Goal: Task Accomplishment & Management: Complete application form

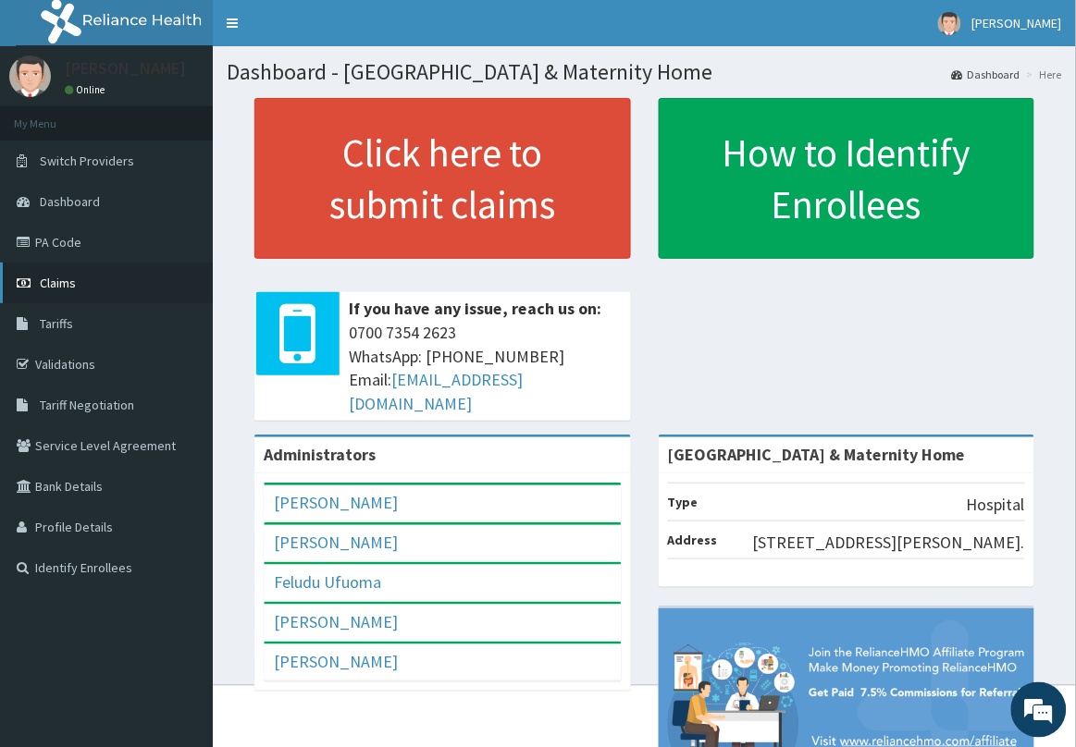
click at [94, 287] on link "Claims" at bounding box center [106, 283] width 213 height 41
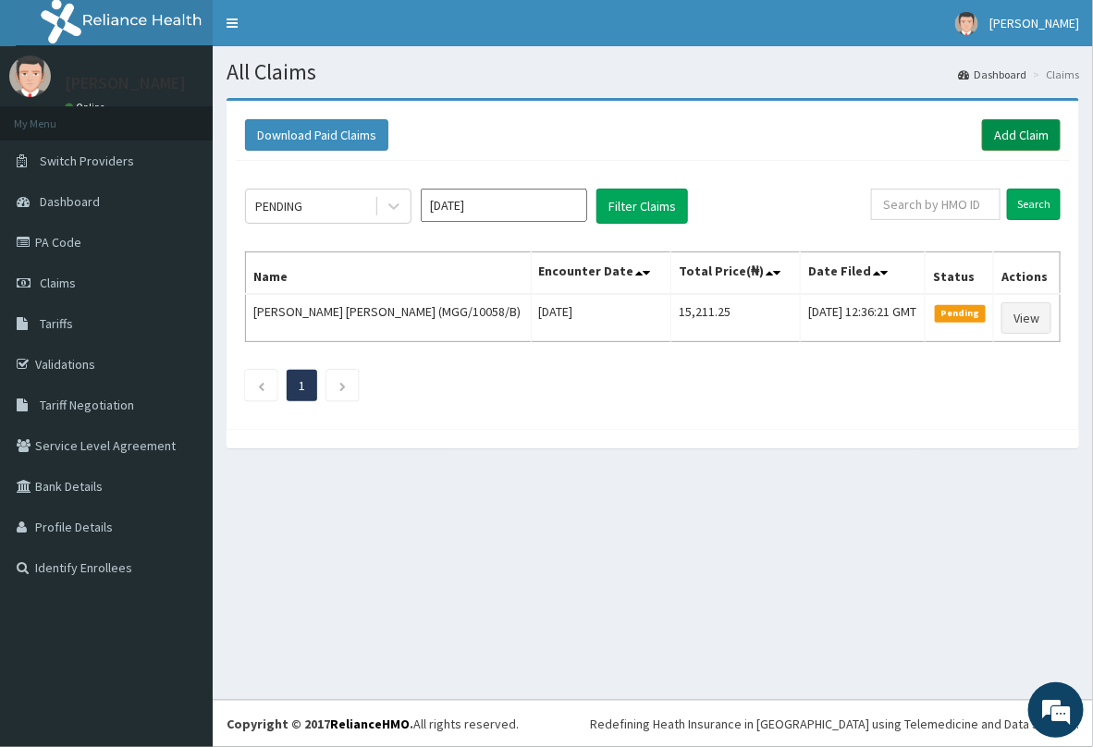
click at [1017, 143] on link "Add Claim" at bounding box center [1021, 134] width 79 height 31
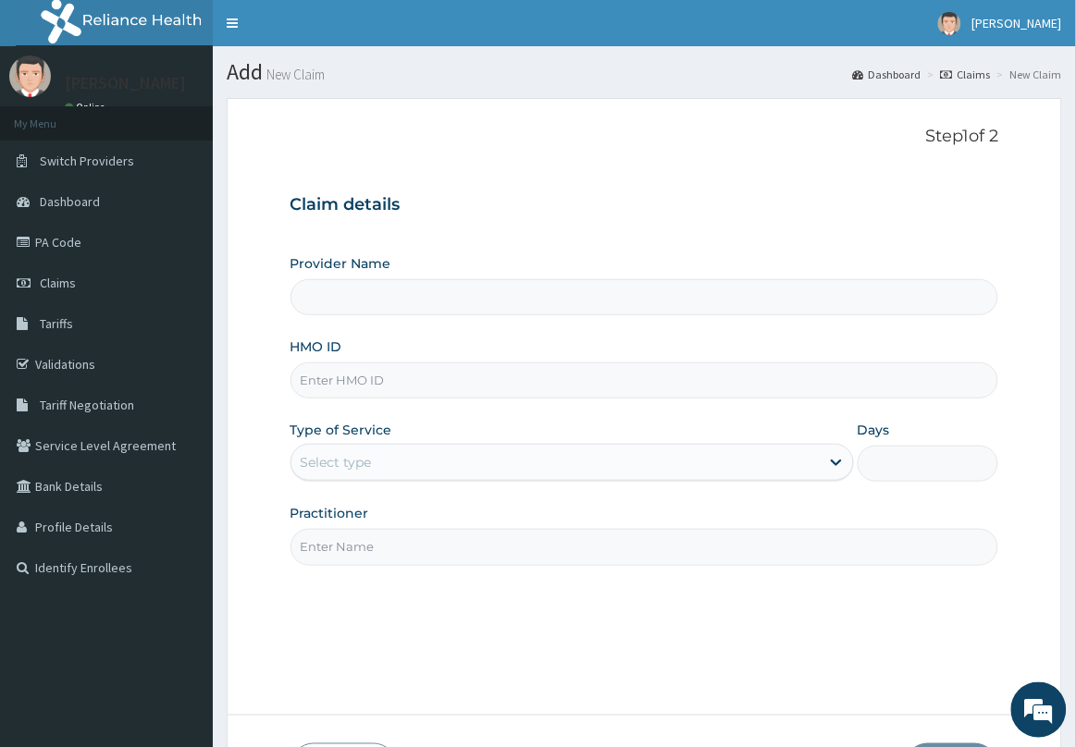
paste input "Hlp/10010/a"
type input "Hlp/10010/a"
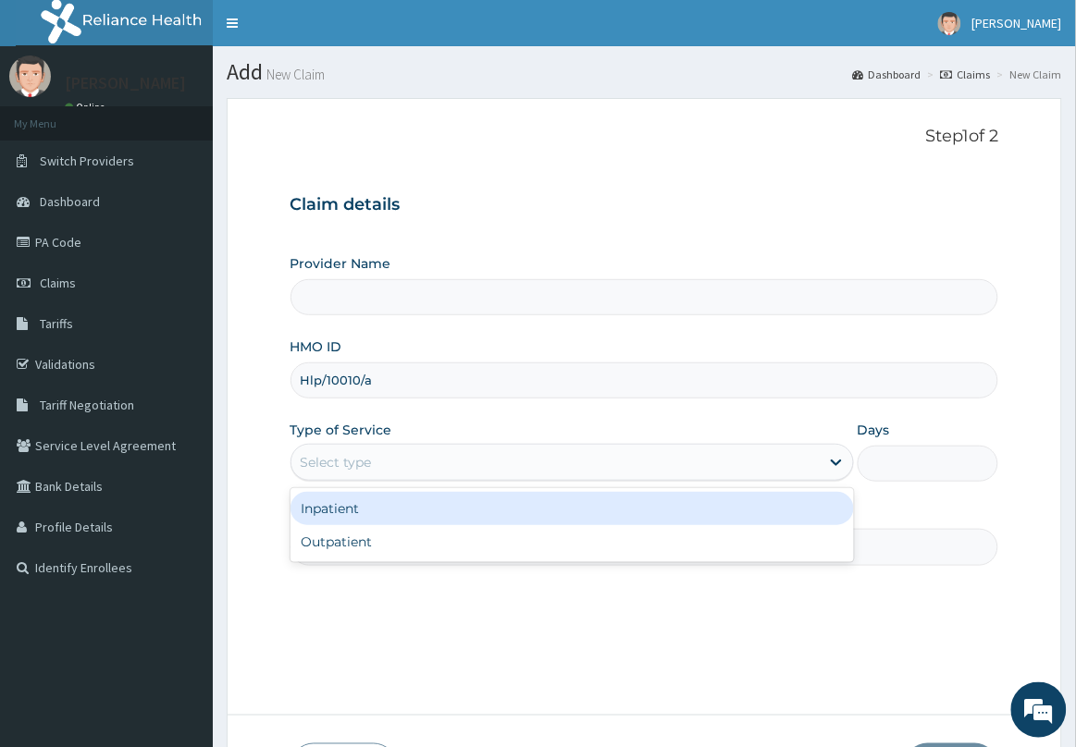
click at [390, 474] on div "Select type" at bounding box center [555, 463] width 528 height 30
type input "Delta Crown Hospital & Maternity Home"
click at [381, 514] on div "Inpatient" at bounding box center [571, 508] width 563 height 33
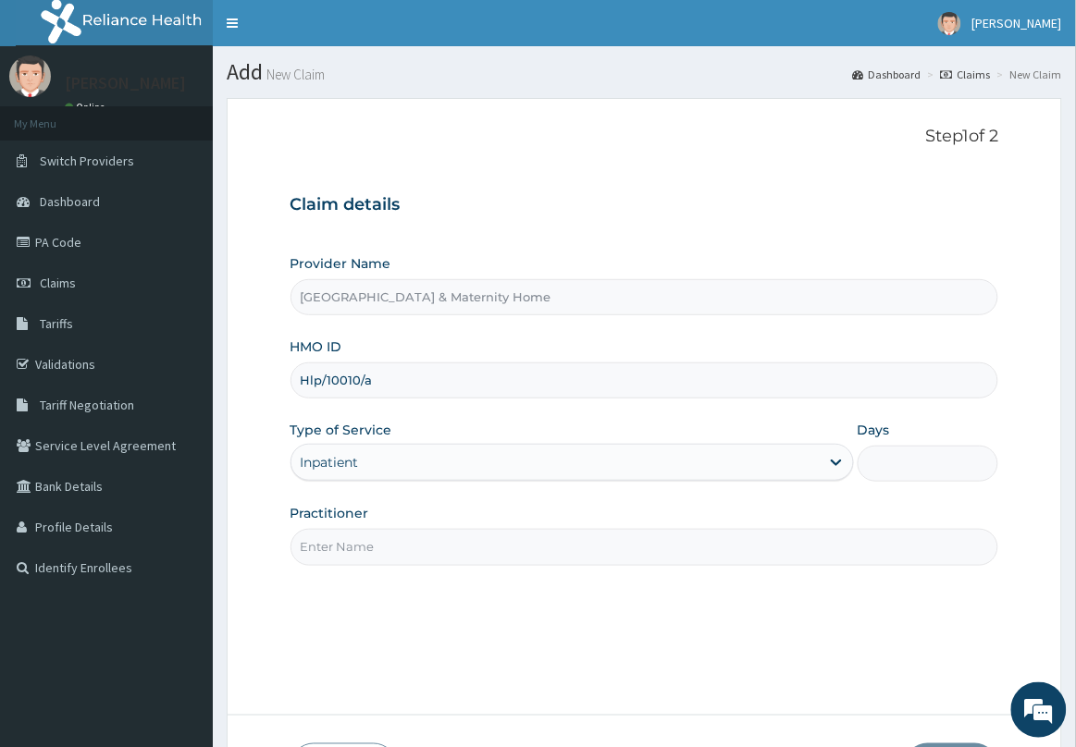
click at [881, 456] on input "Days" at bounding box center [927, 464] width 141 height 36
type input "2"
click at [690, 544] on input "Practitioner" at bounding box center [644, 547] width 708 height 36
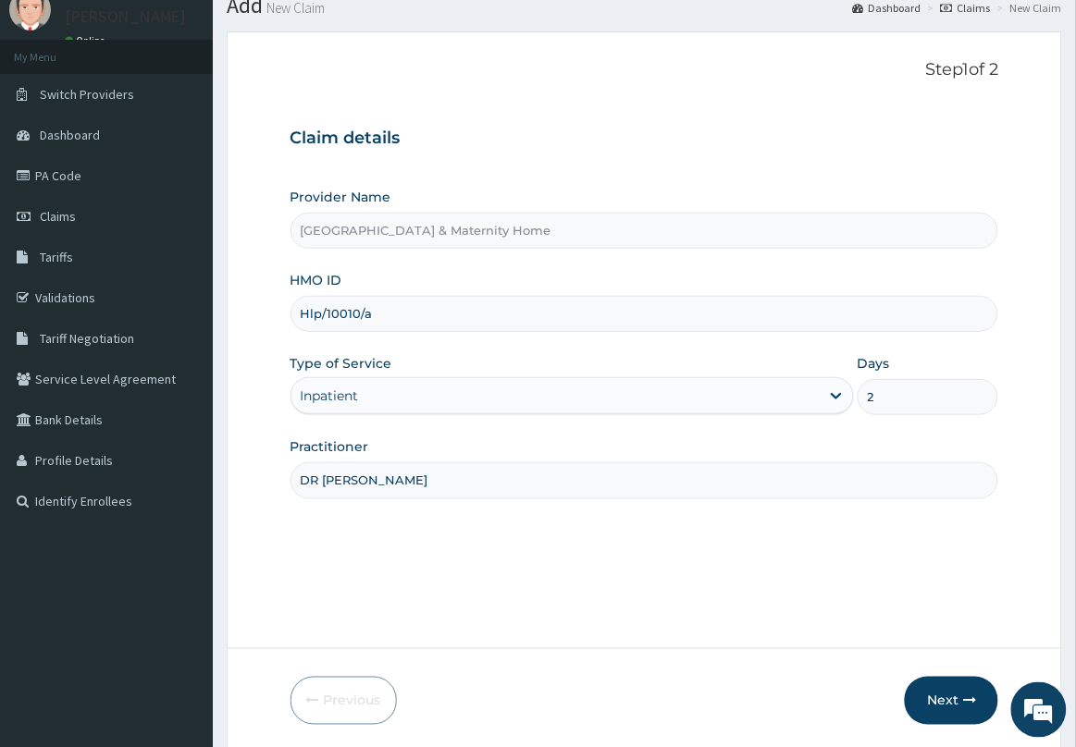
scroll to position [135, 0]
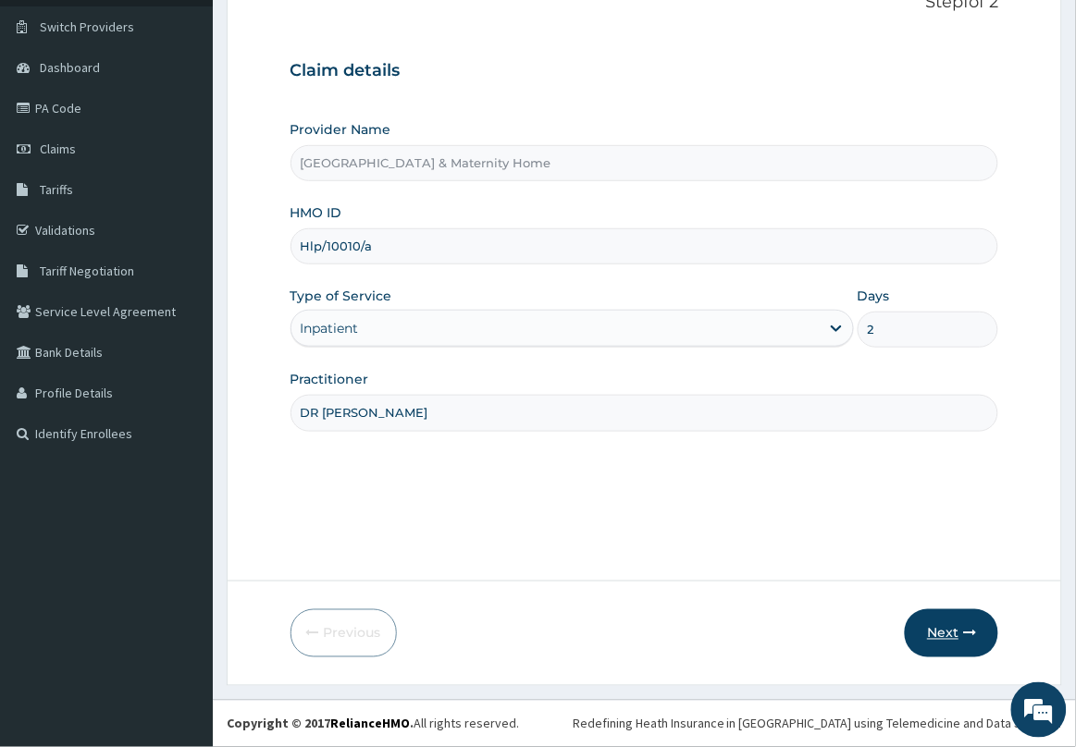
type input "DR MAMA"
click at [943, 630] on button "Next" at bounding box center [951, 633] width 93 height 48
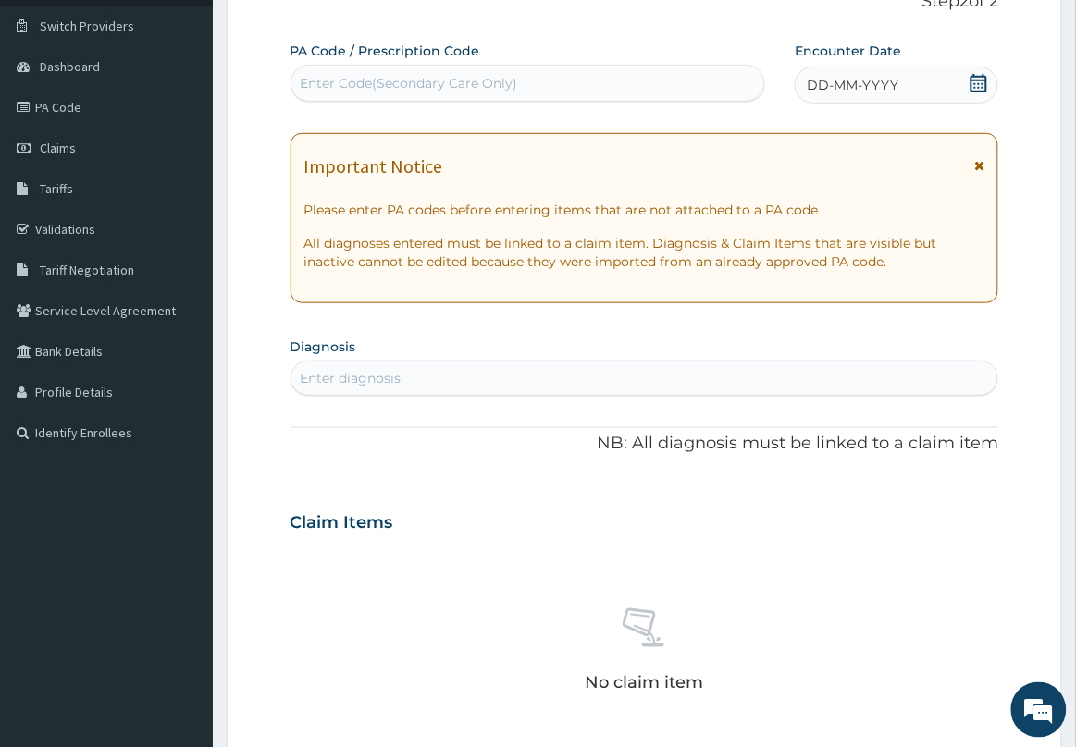
click at [982, 172] on icon at bounding box center [979, 165] width 10 height 13
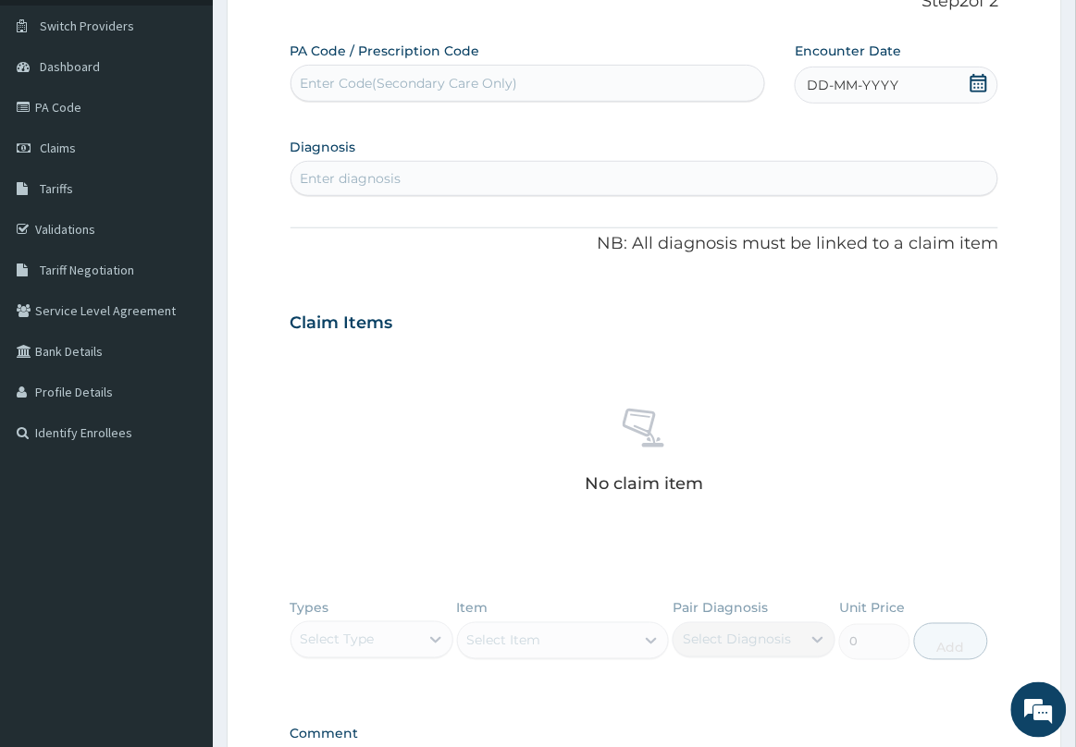
click at [971, 84] on icon at bounding box center [978, 83] width 17 height 18
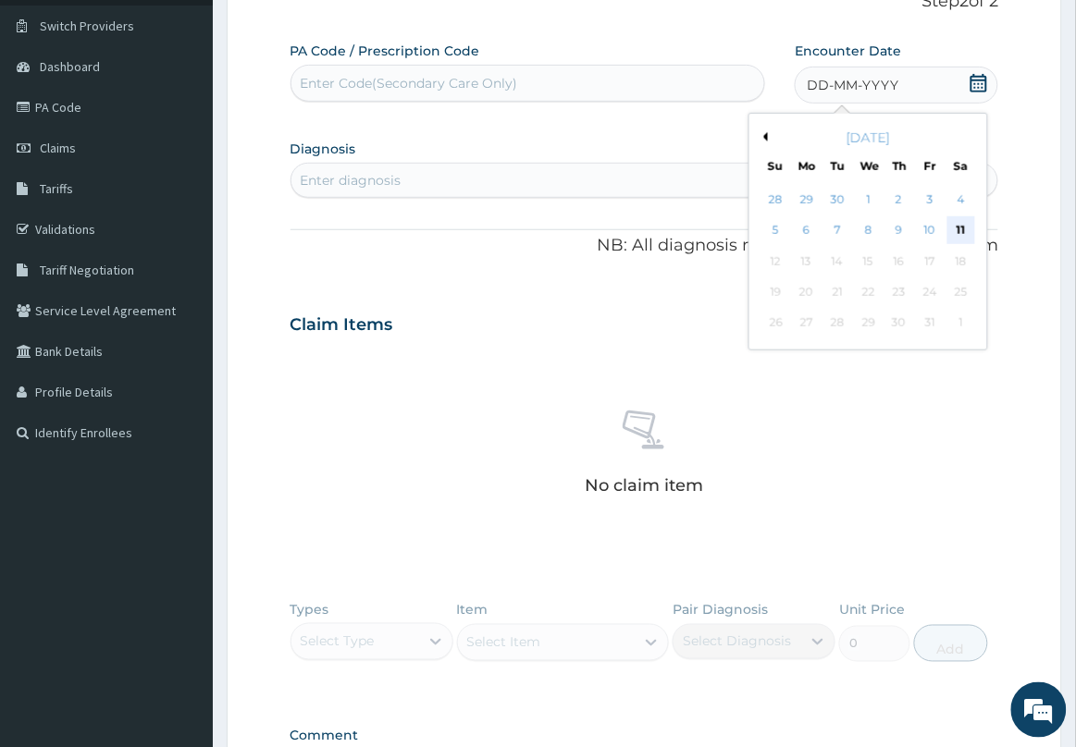
click at [960, 225] on div "11" at bounding box center [961, 231] width 28 height 28
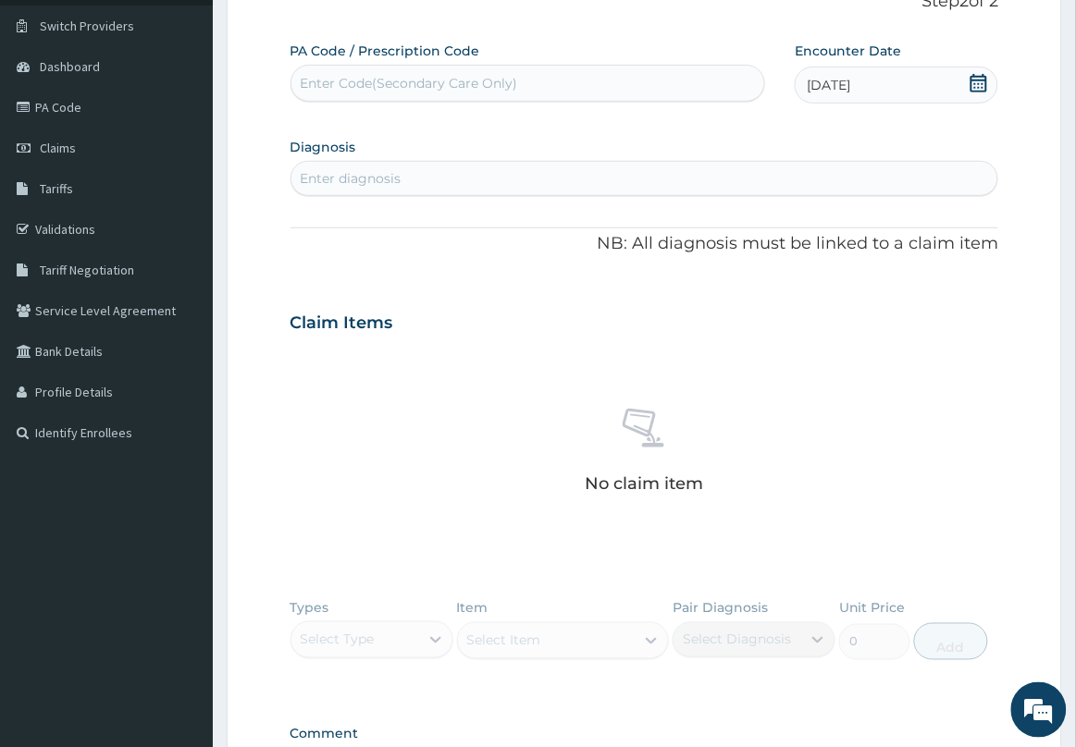
click at [509, 80] on div "Enter Code(Secondary Care Only)" at bounding box center [409, 83] width 217 height 18
paste input "PA/68A23B"
type input "PA/68A23B"
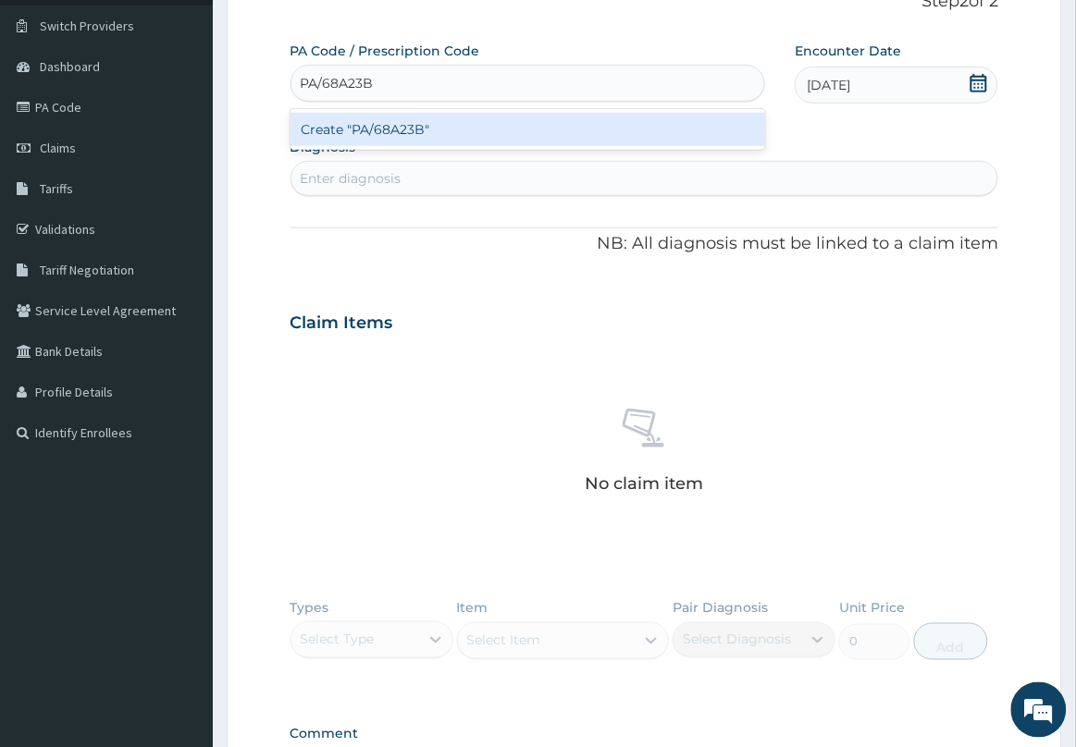
click at [496, 132] on div "Create "PA/68A23B"" at bounding box center [527, 129] width 475 height 33
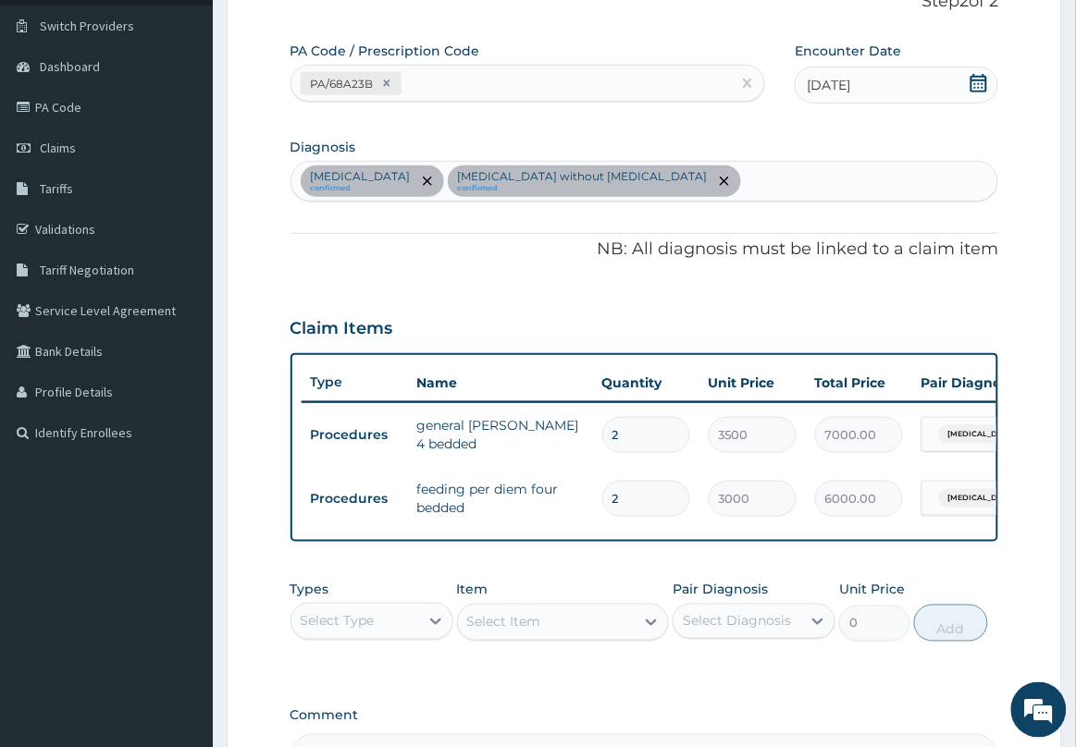
click at [871, 182] on div "Plasmodium malariae malaria without complication confirmed Sepsis without septi…" at bounding box center [644, 181] width 707 height 39
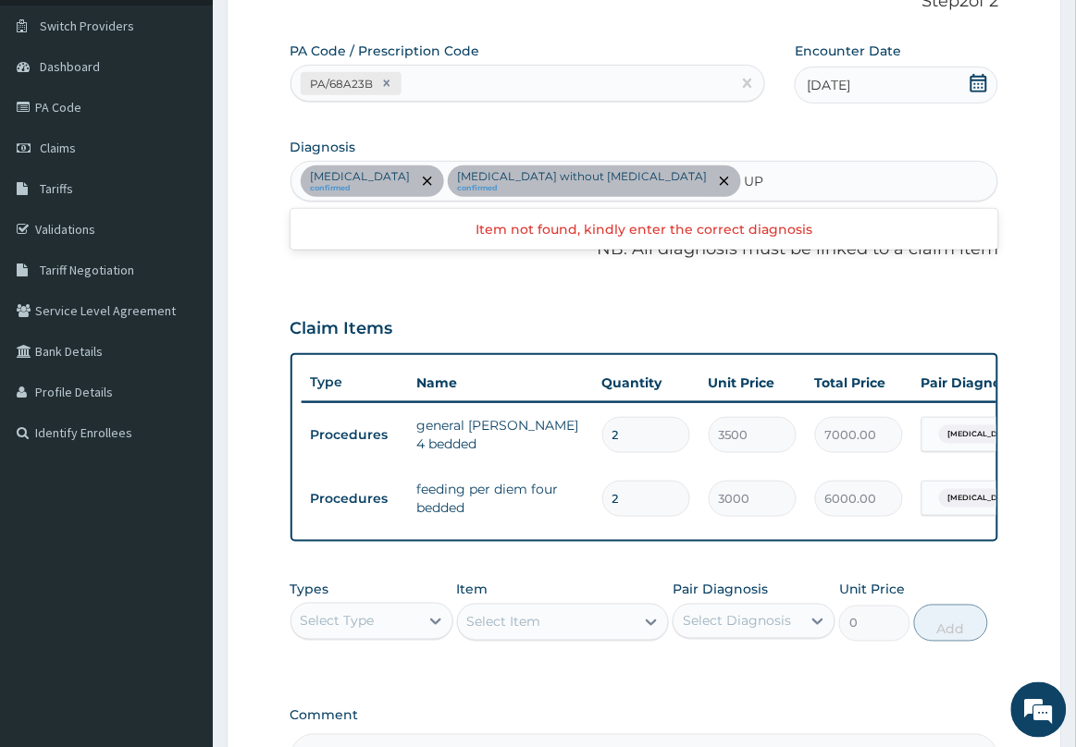
type input "U"
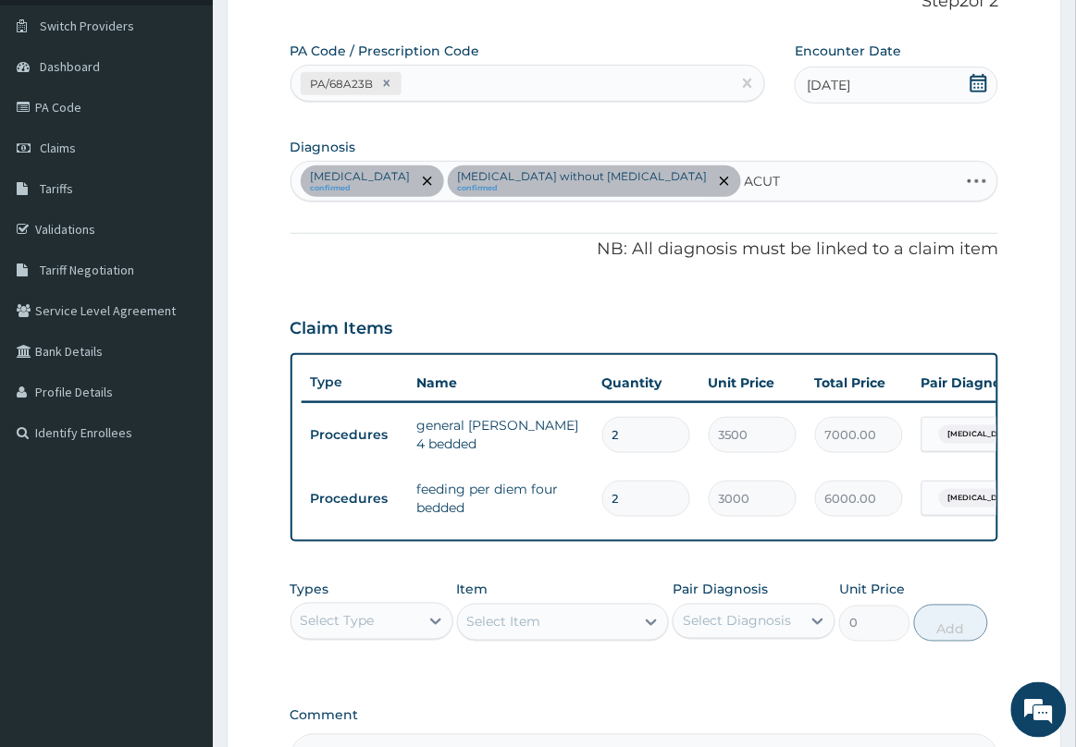
type input "ACUTE"
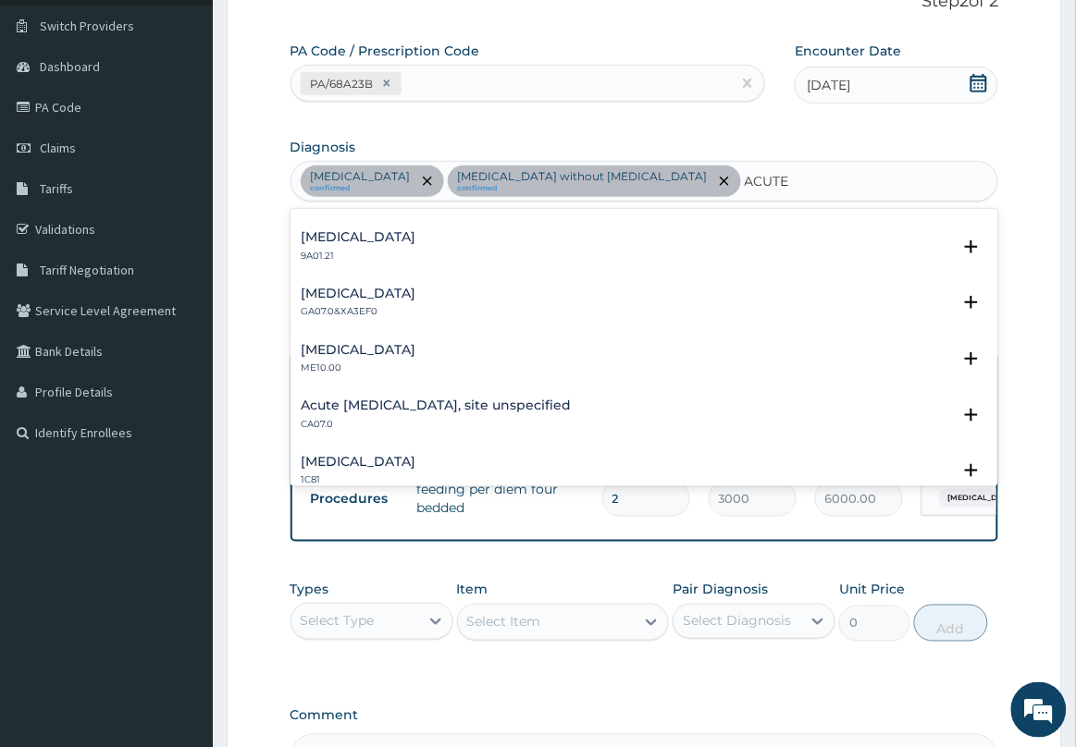
scroll to position [1850, 0]
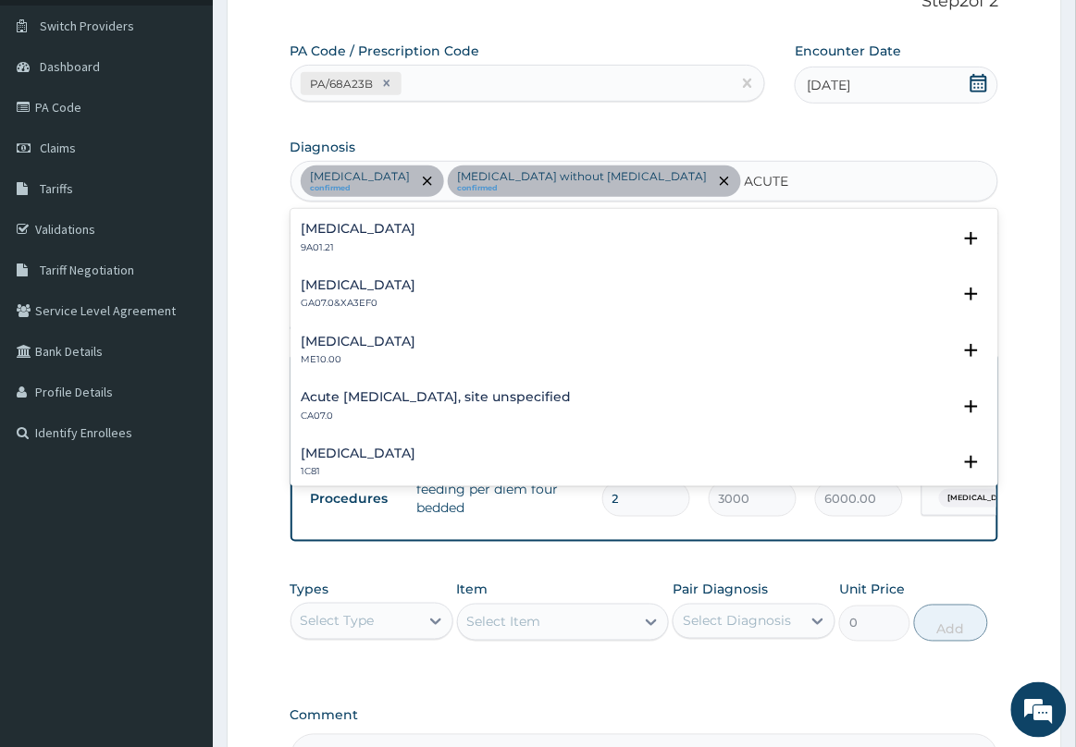
click at [566, 391] on h4 "Acute upper respiratory infection, site unspecified" at bounding box center [437, 397] width 270 height 14
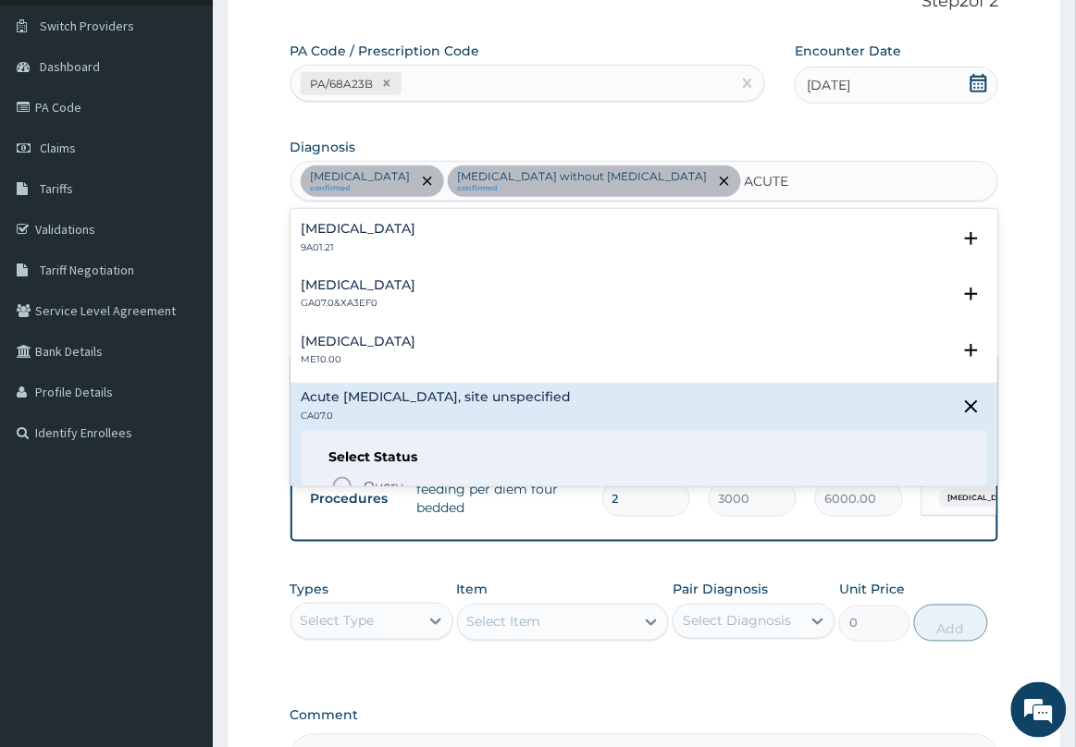
scroll to position [1965, 0]
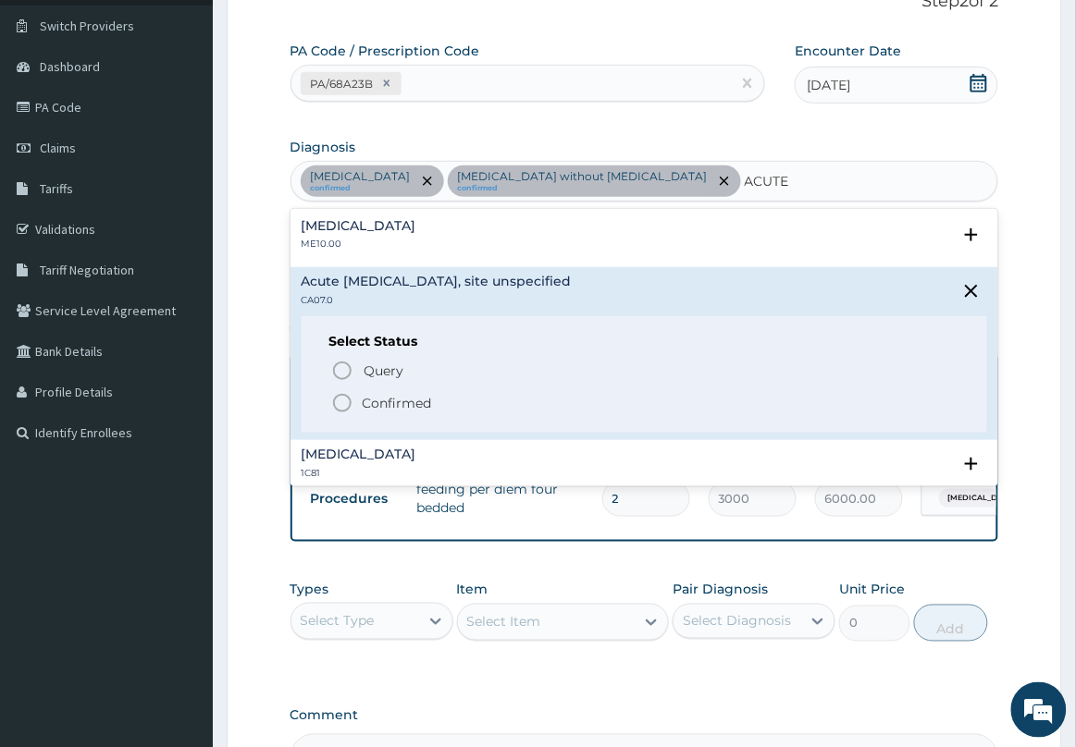
click at [344, 402] on icon "status option filled" at bounding box center [342, 403] width 22 height 22
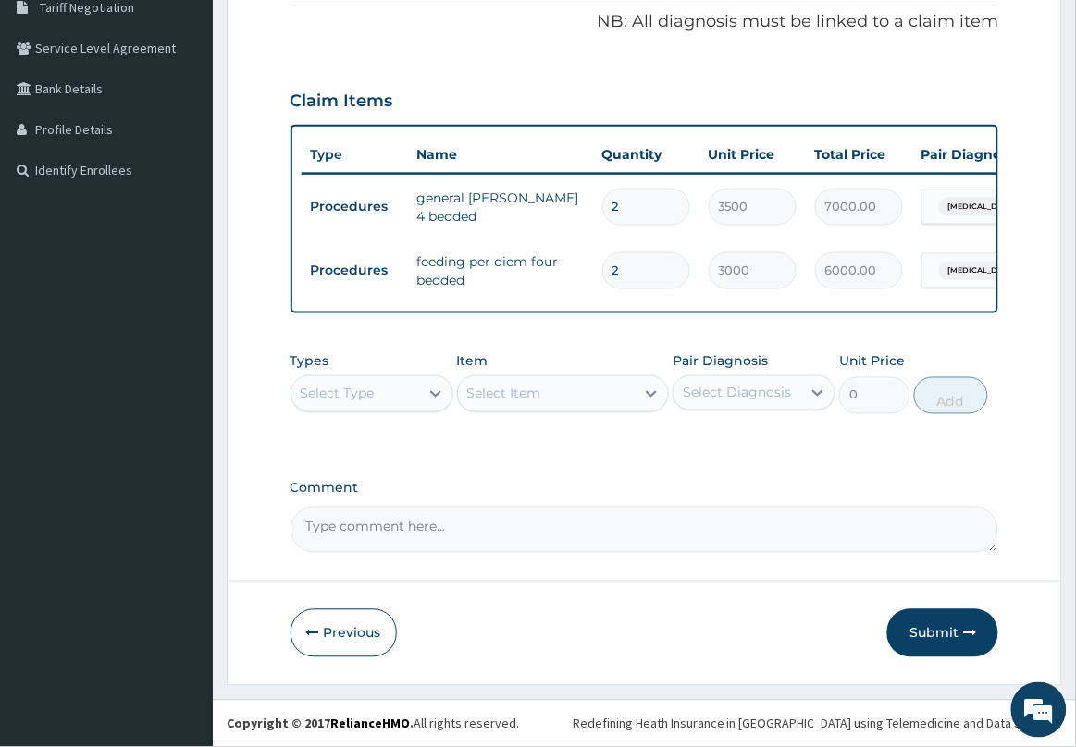
scroll to position [412, 0]
click at [416, 396] on div "Select Type" at bounding box center [355, 394] width 128 height 30
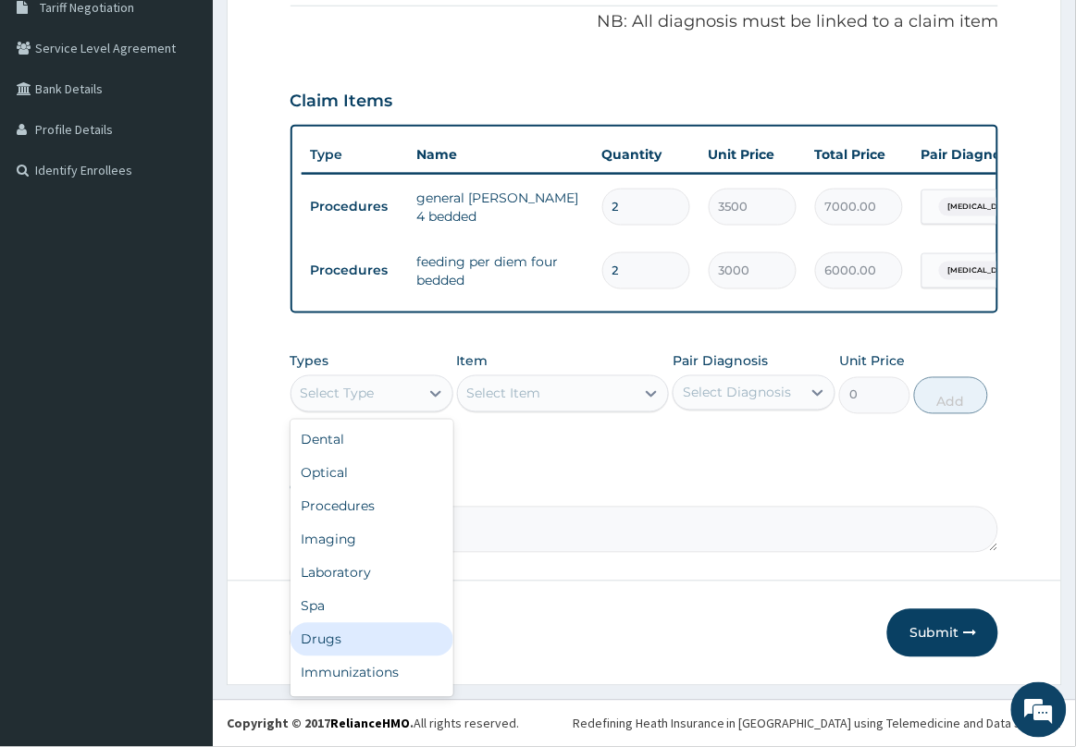
click at [386, 636] on div "Drugs" at bounding box center [371, 639] width 163 height 33
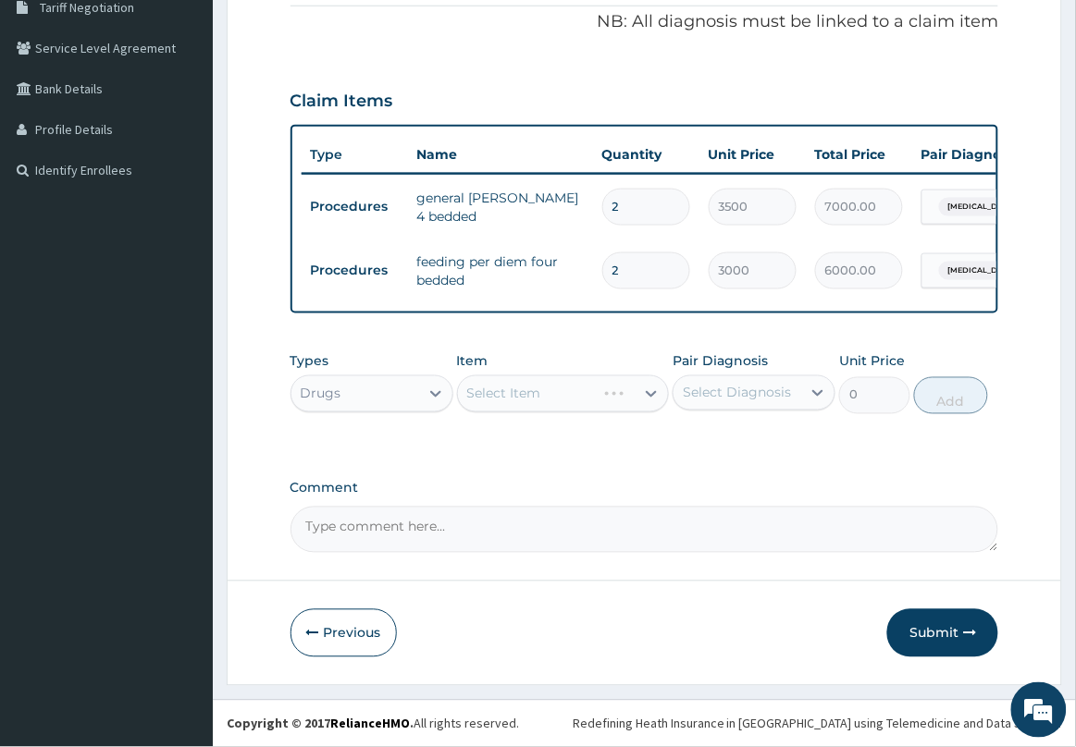
click at [536, 405] on div "Select Item" at bounding box center [563, 393] width 213 height 37
